Goal: Information Seeking & Learning: Learn about a topic

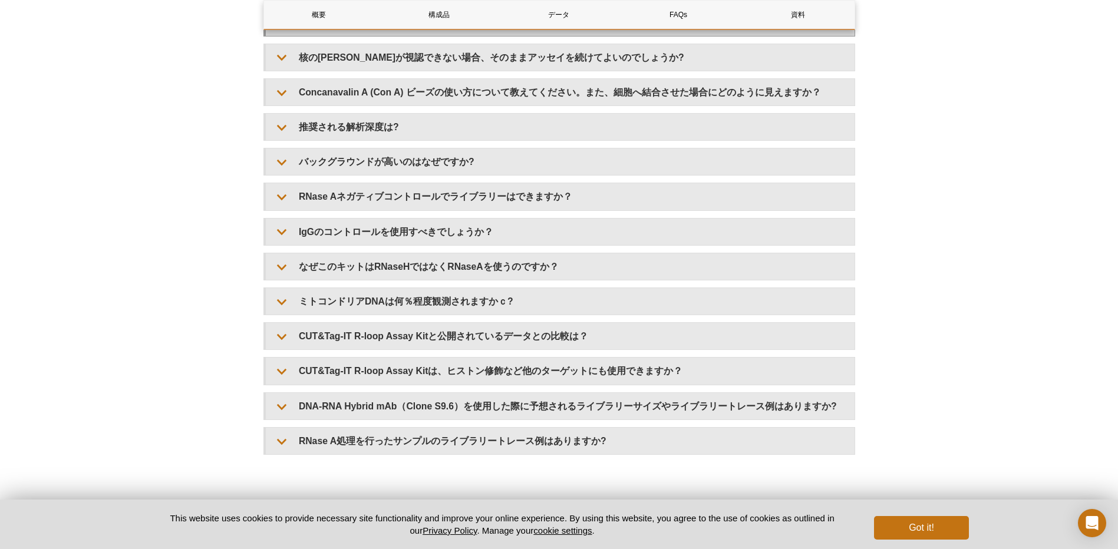
scroll to position [2471, 0]
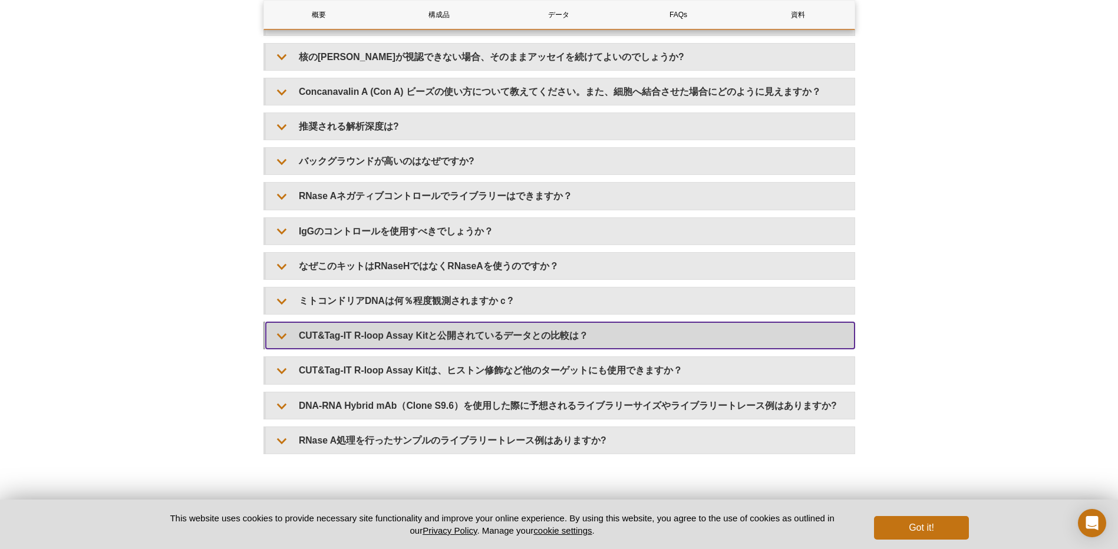
click at [489, 328] on summary "CUT&Tag-IT R-loop Assay Kitと公開されているデータとの比較は？" at bounding box center [560, 335] width 589 height 27
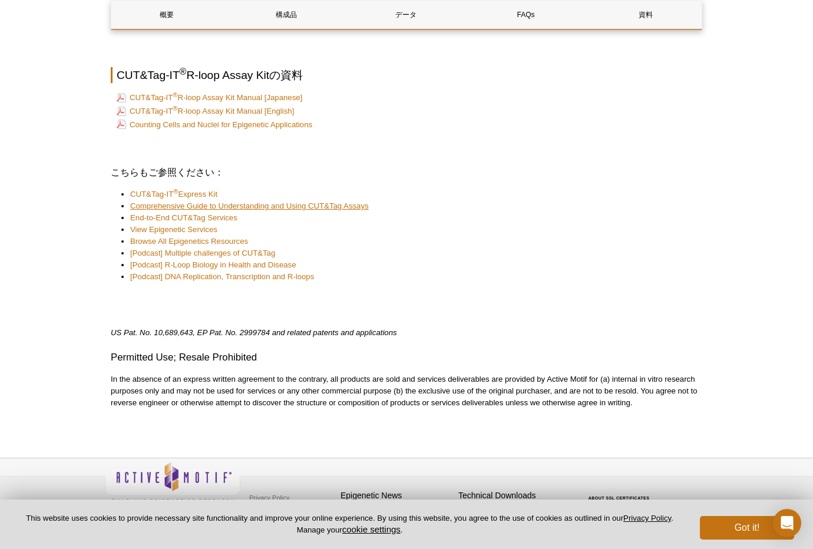
scroll to position [3380, 0]
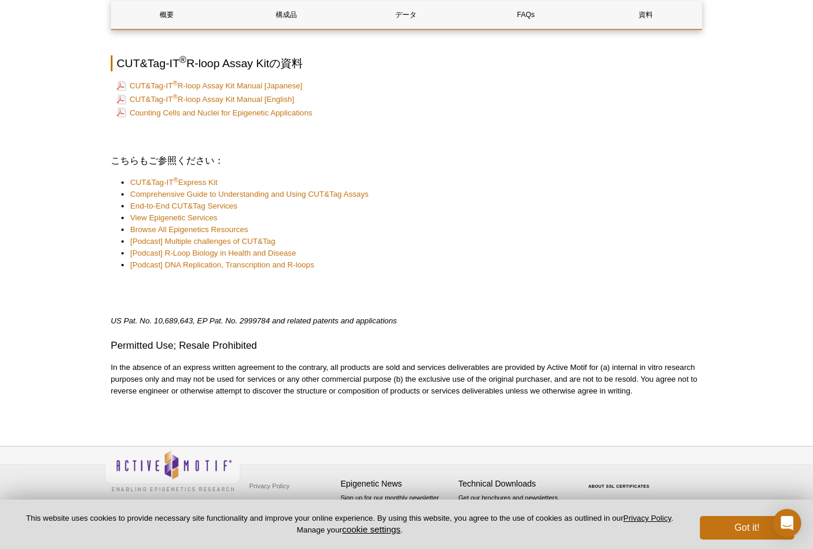
click at [238, 80] on link "CUT&Tag-IT ® R-loop Assay Kit Manual [Japanese]" at bounding box center [210, 86] width 186 height 14
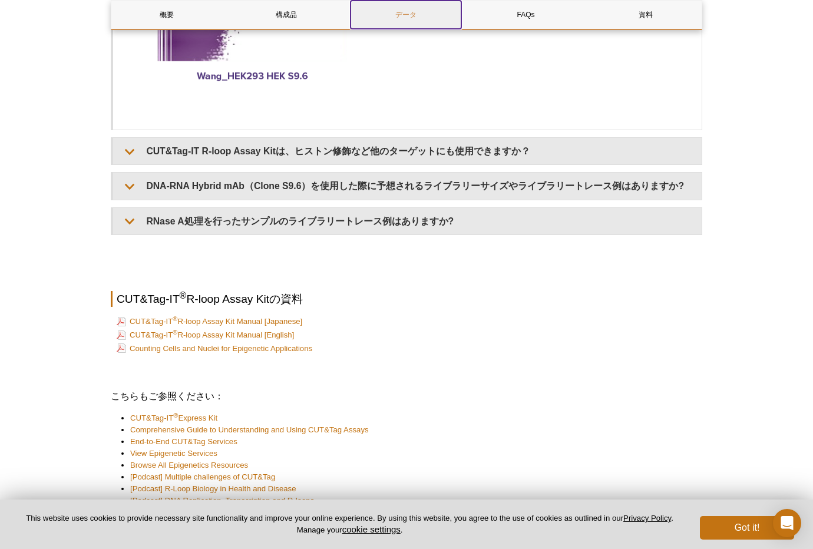
click at [405, 18] on link "データ" at bounding box center [406, 15] width 111 height 28
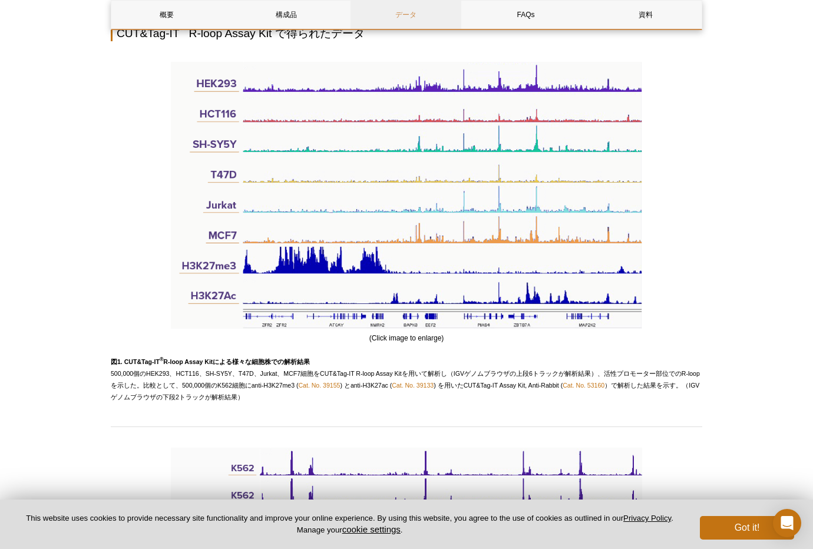
scroll to position [1288, 0]
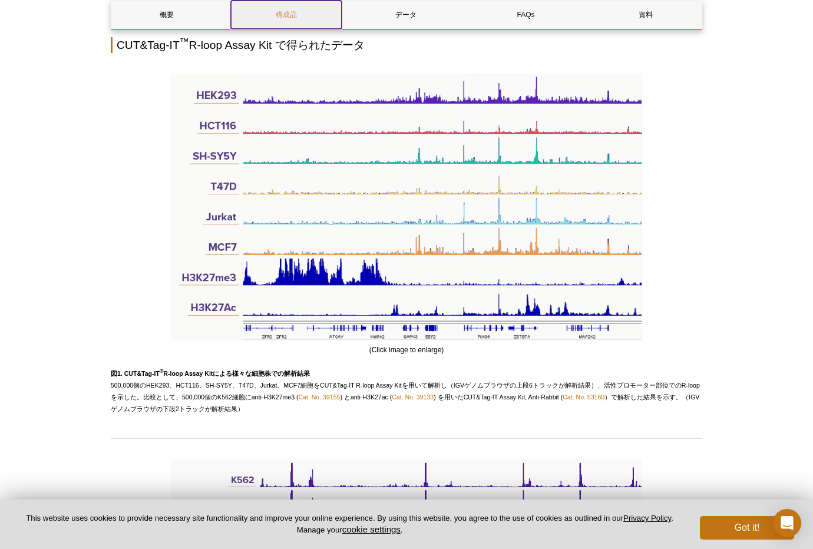
click at [314, 15] on link "構成品" at bounding box center [286, 15] width 111 height 28
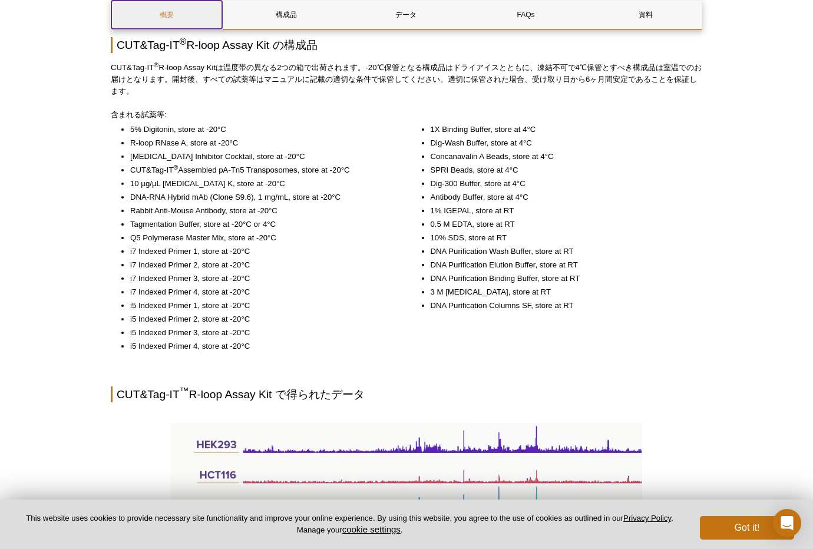
click at [189, 21] on link "概要" at bounding box center [166, 15] width 111 height 28
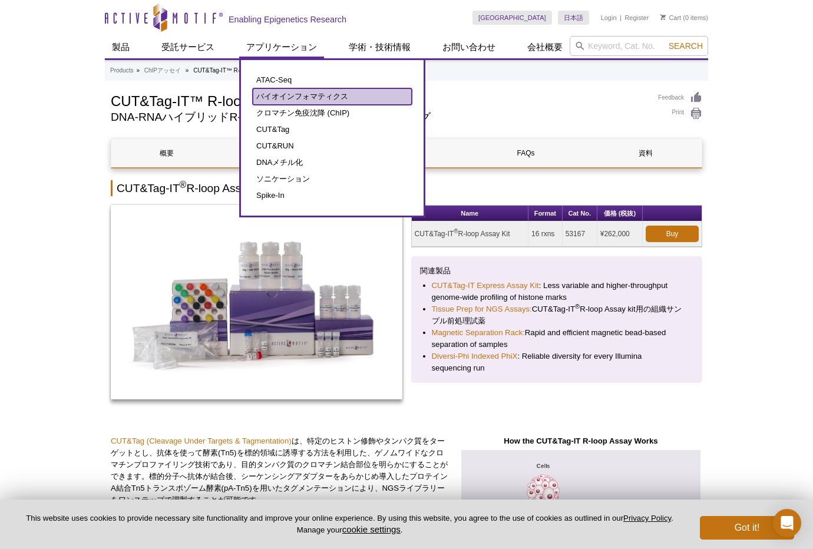
click at [286, 99] on link "バイオインフォマティクス" at bounding box center [332, 96] width 159 height 17
